Goal: Find specific page/section: Find specific page/section

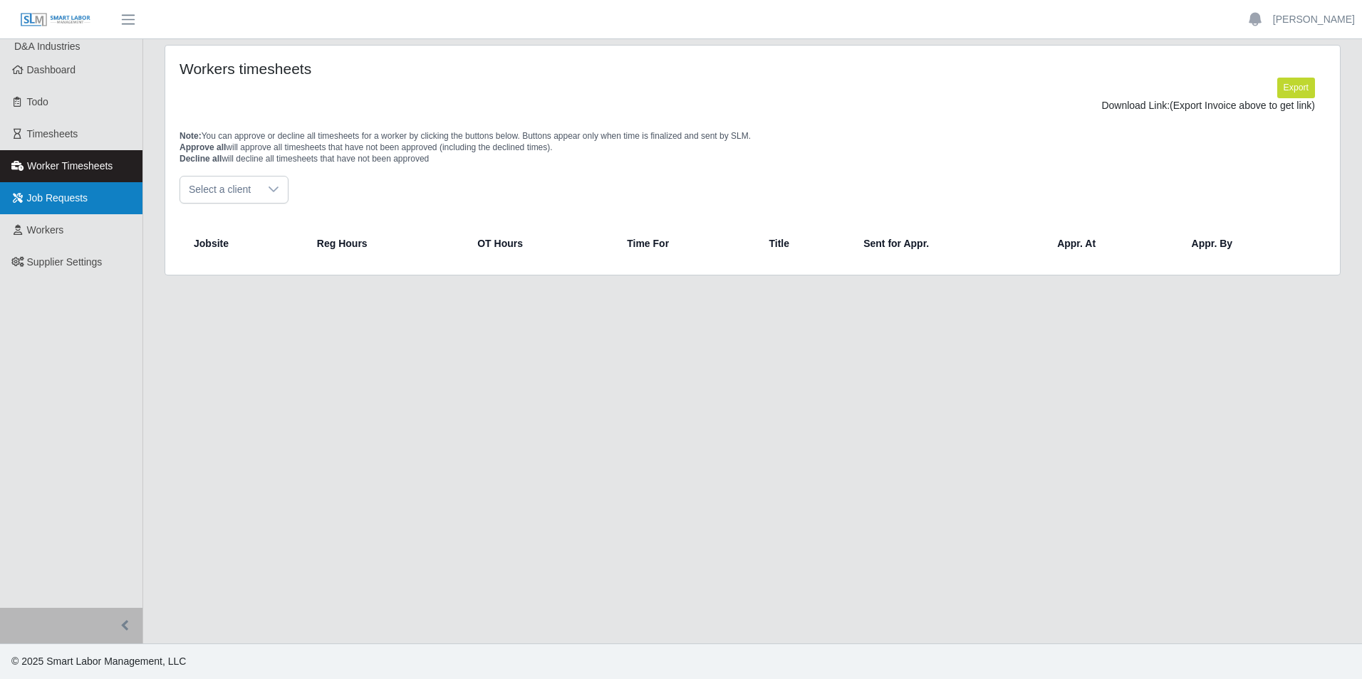
click at [108, 207] on link "Job Requests" at bounding box center [71, 198] width 142 height 32
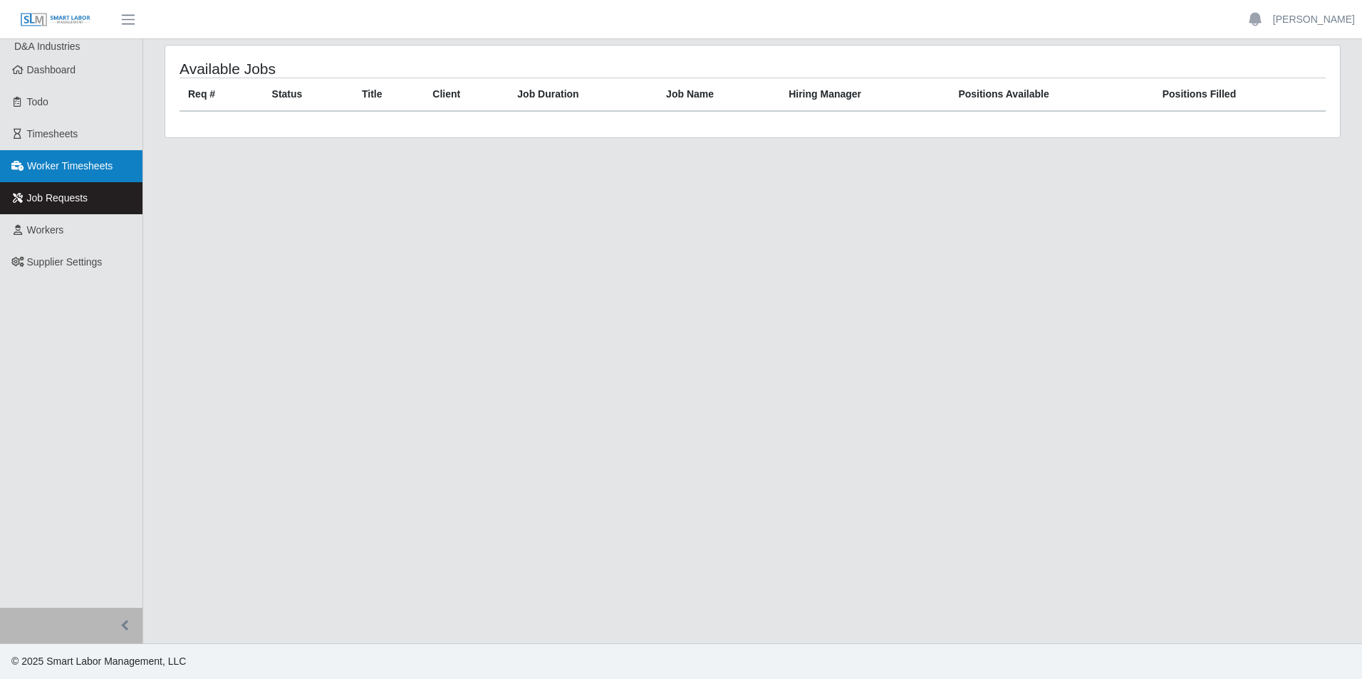
click at [108, 171] on span "Worker Timesheets" at bounding box center [69, 165] width 85 height 11
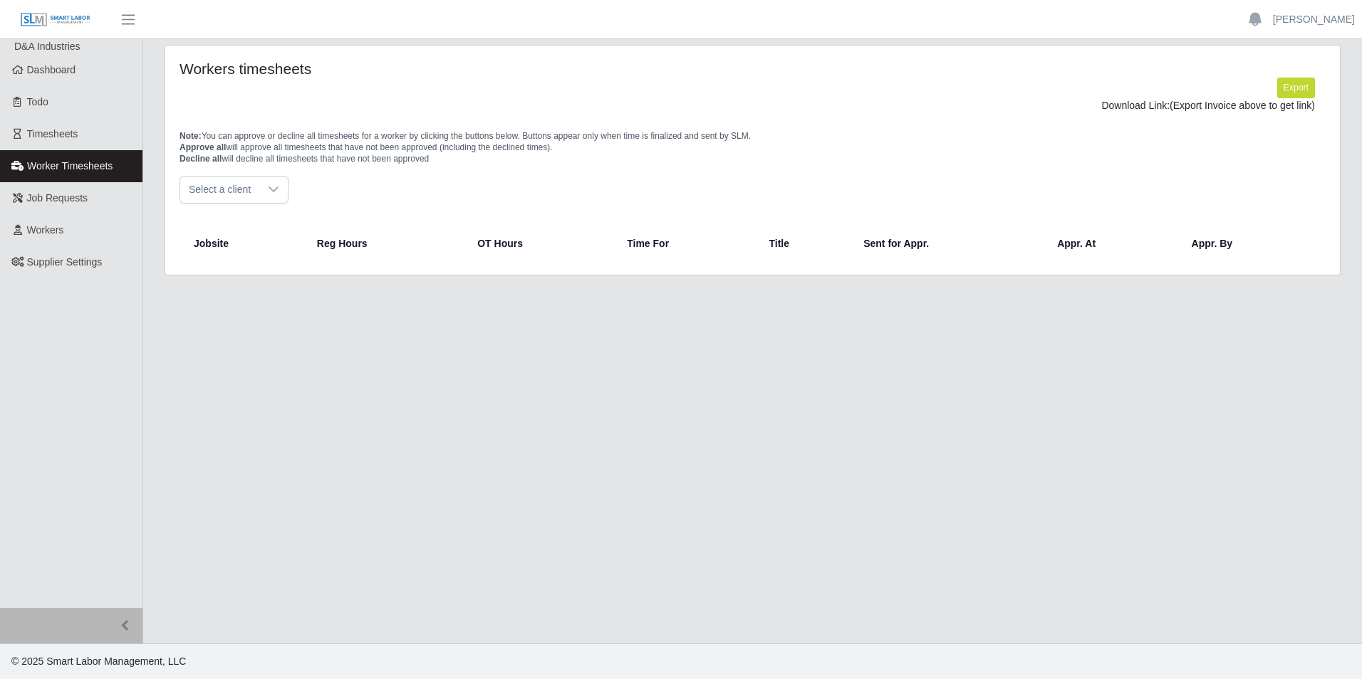
click at [98, 150] on link "Worker Timesheets" at bounding box center [71, 166] width 142 height 32
click at [96, 132] on link "Timesheets" at bounding box center [71, 134] width 142 height 32
